Goal: Information Seeking & Learning: Find specific fact

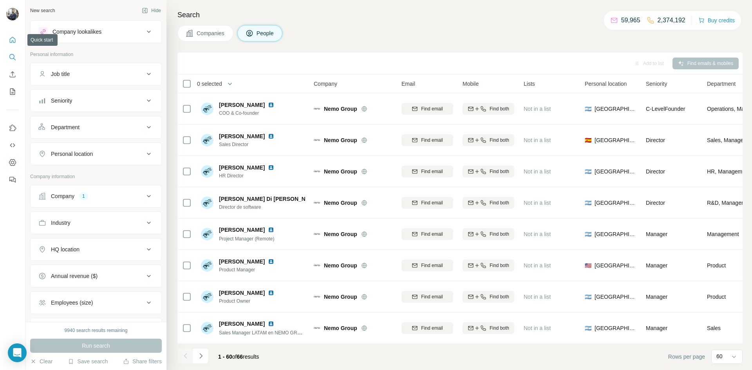
click at [10, 39] on icon "Quick start" at bounding box center [13, 40] width 8 height 8
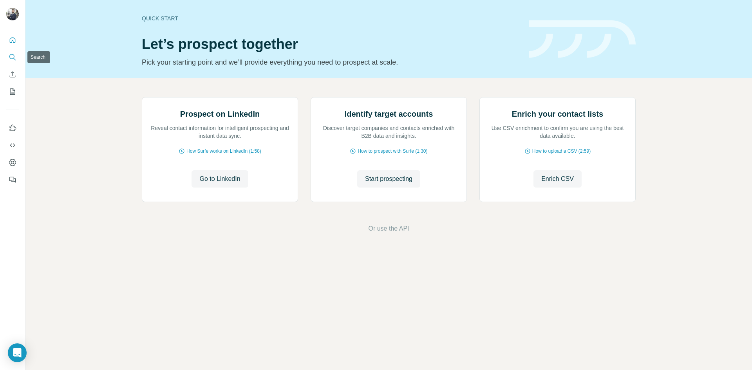
click at [14, 59] on icon "Search" at bounding box center [13, 57] width 8 height 8
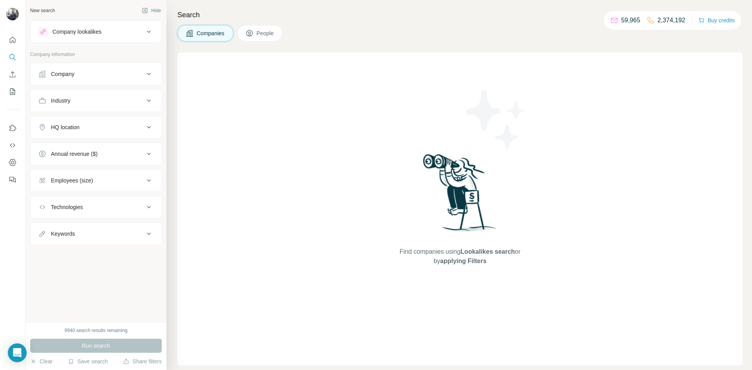
click at [65, 70] on div "Company" at bounding box center [63, 74] width 24 height 8
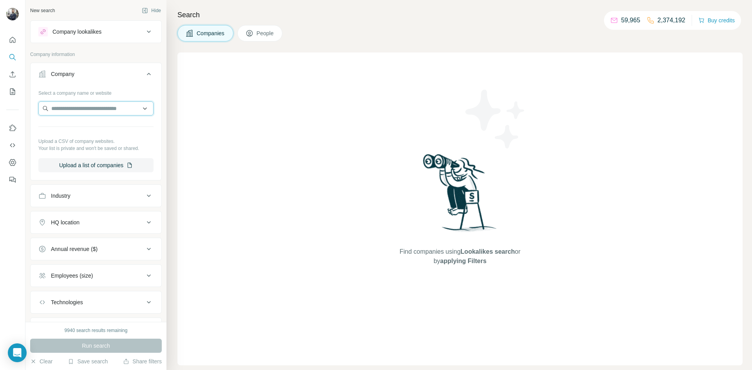
click at [72, 111] on input "text" at bounding box center [95, 109] width 115 height 14
paste input "**********"
type input "**********"
click at [71, 129] on p "Grupo Maclean Servicios Integrales" at bounding box center [104, 130] width 86 height 16
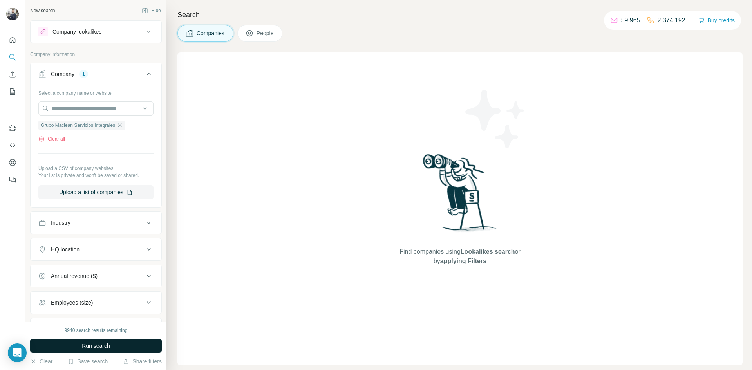
click at [102, 349] on span "Run search" at bounding box center [96, 346] width 28 height 8
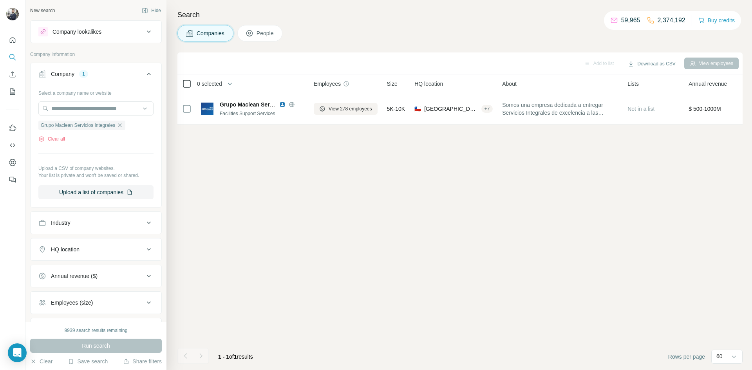
click at [186, 87] on icon at bounding box center [186, 83] width 9 height 9
click at [263, 32] on span "People" at bounding box center [266, 33] width 18 height 8
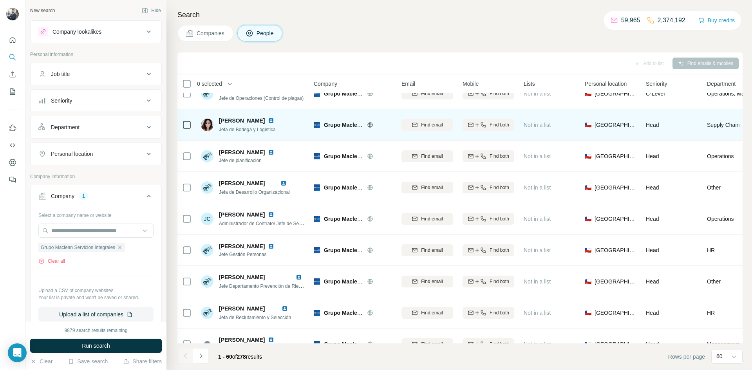
scroll to position [23, 0]
